Goal: Contribute content

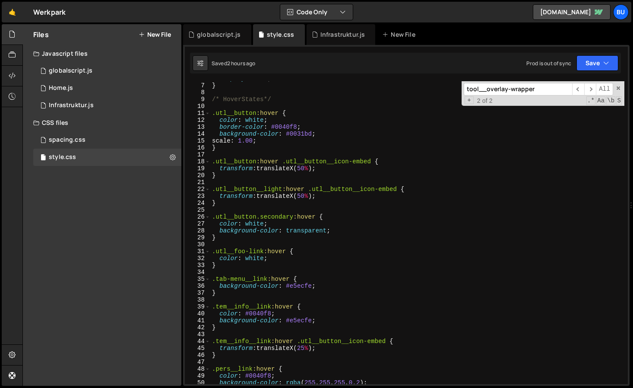
scroll to position [51, 0]
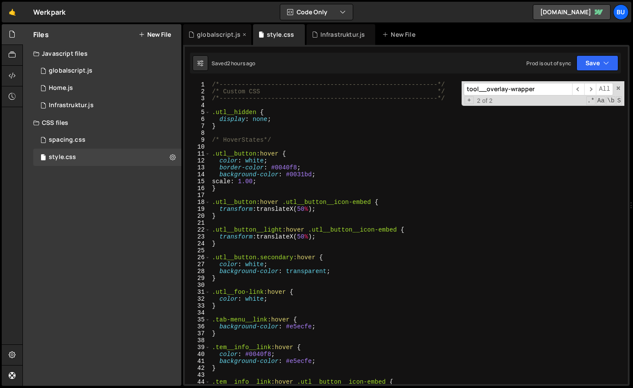
click at [214, 32] on div "globalscript.js" at bounding box center [219, 34] width 44 height 9
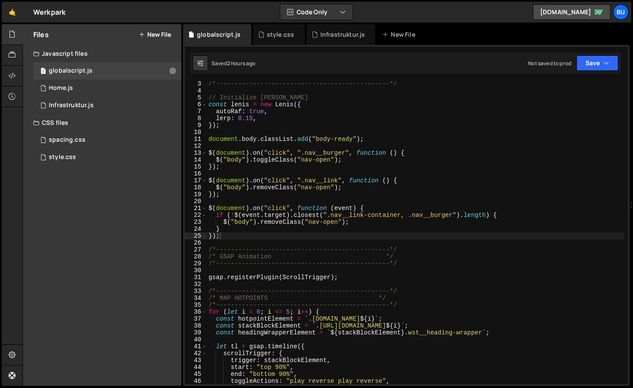
scroll to position [15, 0]
click at [14, 11] on link "🤙" at bounding box center [12, 12] width 21 height 21
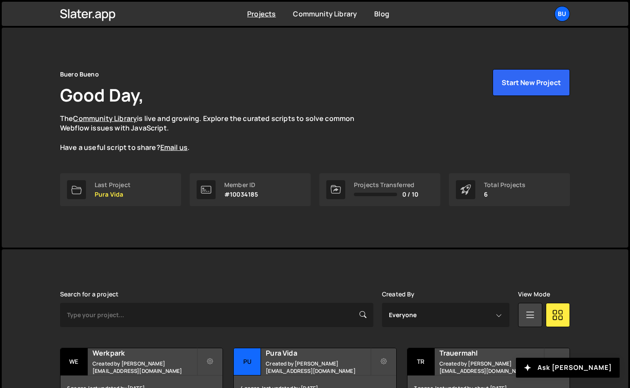
scroll to position [121, 0]
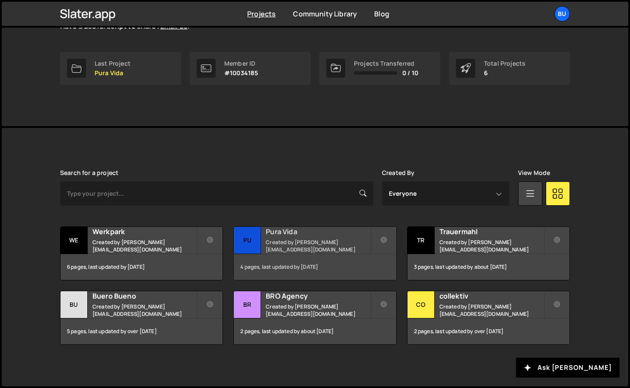
click at [276, 240] on div "Pura Vida Created by janlindauer@unoduo.ch" at bounding box center [315, 240] width 162 height 27
click at [299, 234] on h2 "Pura Vida" at bounding box center [318, 232] width 104 height 10
click at [296, 236] on h2 "Pura Vida" at bounding box center [318, 232] width 104 height 10
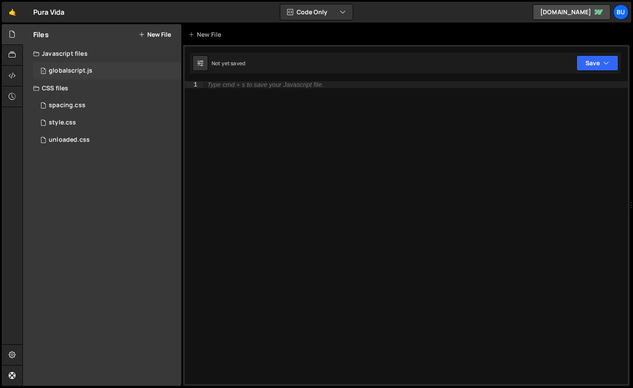
click at [76, 70] on div "globalscript.js" at bounding box center [71, 71] width 44 height 8
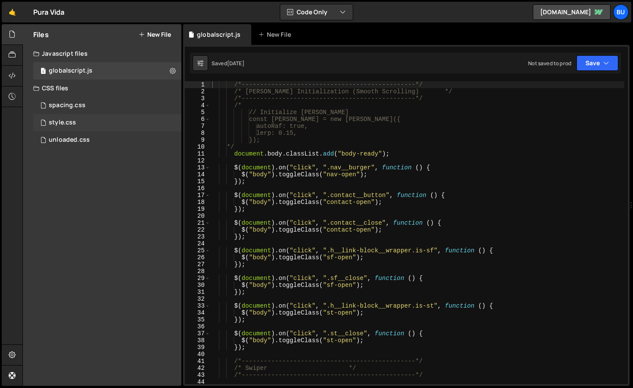
click at [72, 121] on div "style.css" at bounding box center [62, 123] width 27 height 8
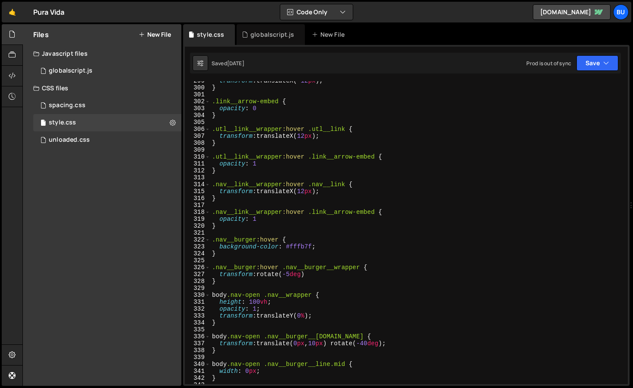
scroll to position [2063, 0]
click at [235, 287] on div "transform : translateX( -12 px ) ; } .link__arrow-embed { opacity : 0 } .utl__l…" at bounding box center [417, 235] width 414 height 317
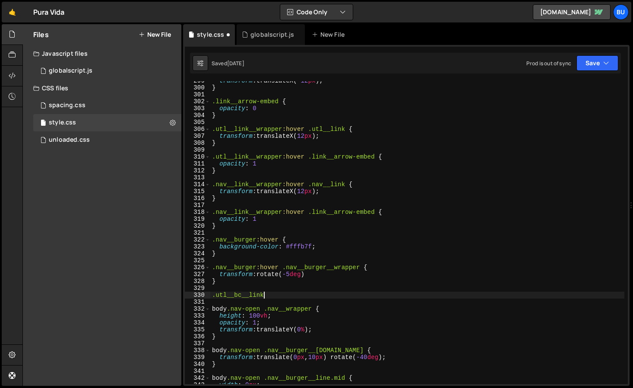
scroll to position [0, 3]
type textarea ".utl__bc__link {}"
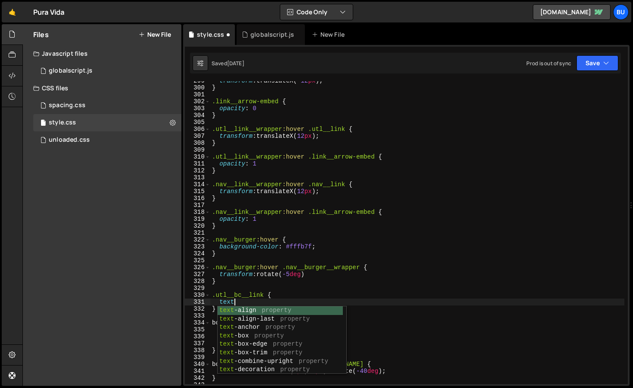
scroll to position [0, 0]
type textarea "t"
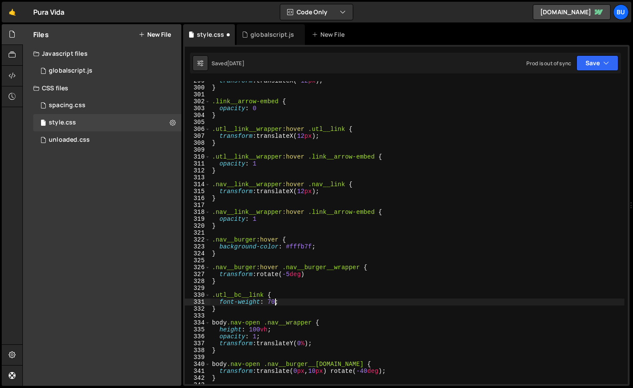
scroll to position [0, 4]
click at [266, 295] on div "transform : translateX( -12 px ) ; } .link__arrow-embed { opacity : 0 } .utl__l…" at bounding box center [417, 235] width 414 height 317
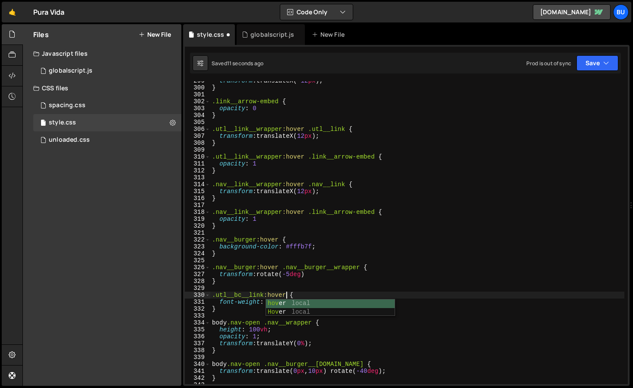
scroll to position [0, 5]
type textarea ".utl__bc__link:hover {"
